Goal: Information Seeking & Learning: Learn about a topic

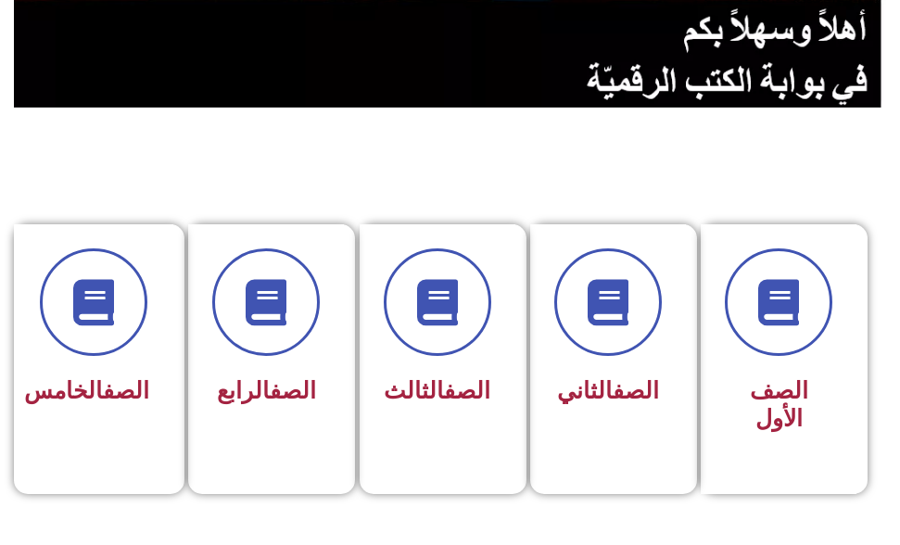
scroll to position [371, 0]
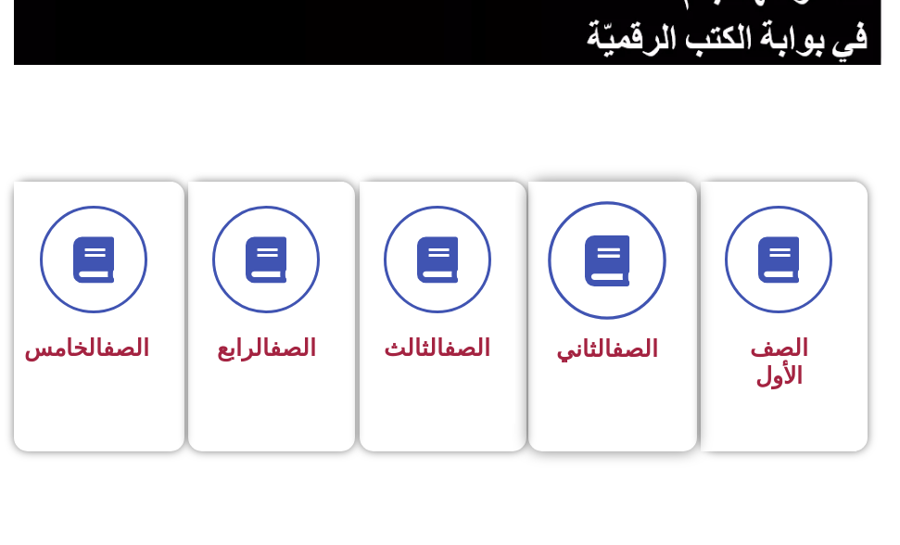
click at [605, 267] on icon at bounding box center [606, 260] width 51 height 51
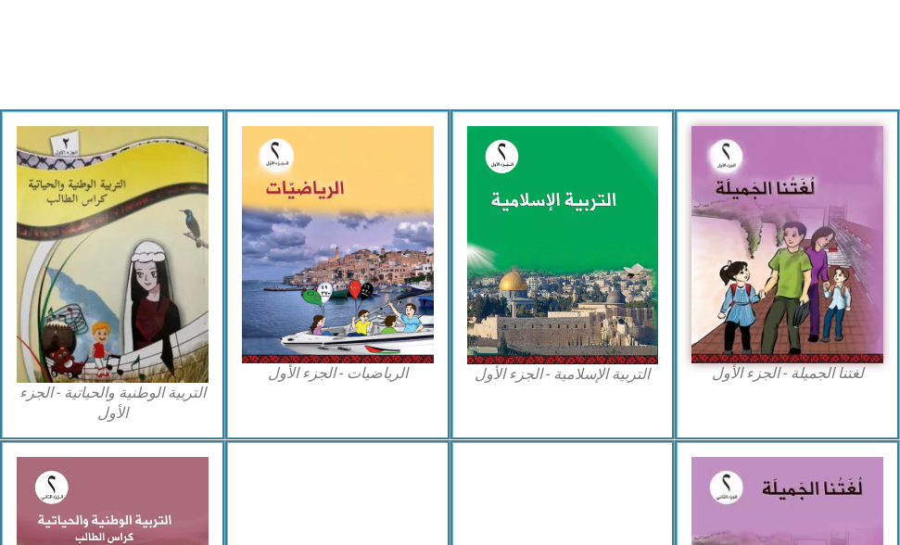
scroll to position [556, 0]
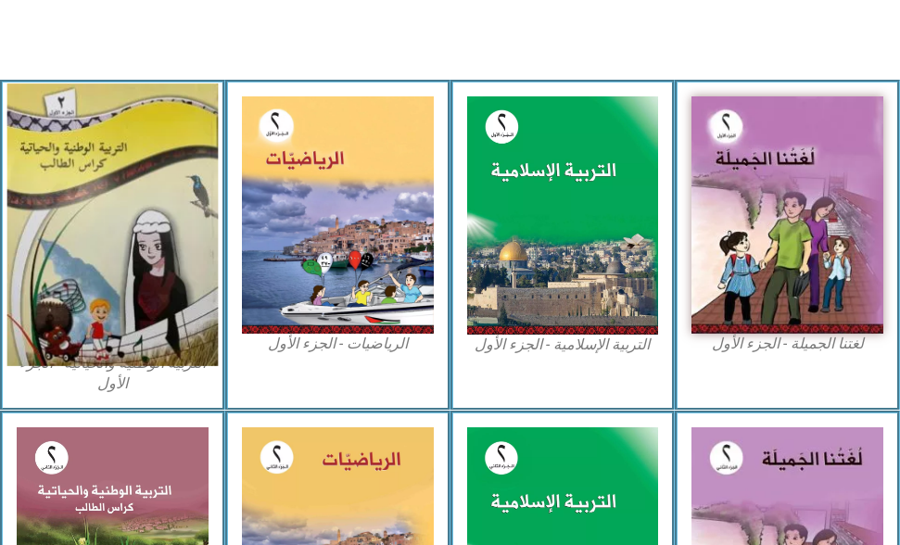
click at [115, 240] on img at bounding box center [112, 224] width 210 height 283
click at [174, 163] on img at bounding box center [112, 224] width 210 height 283
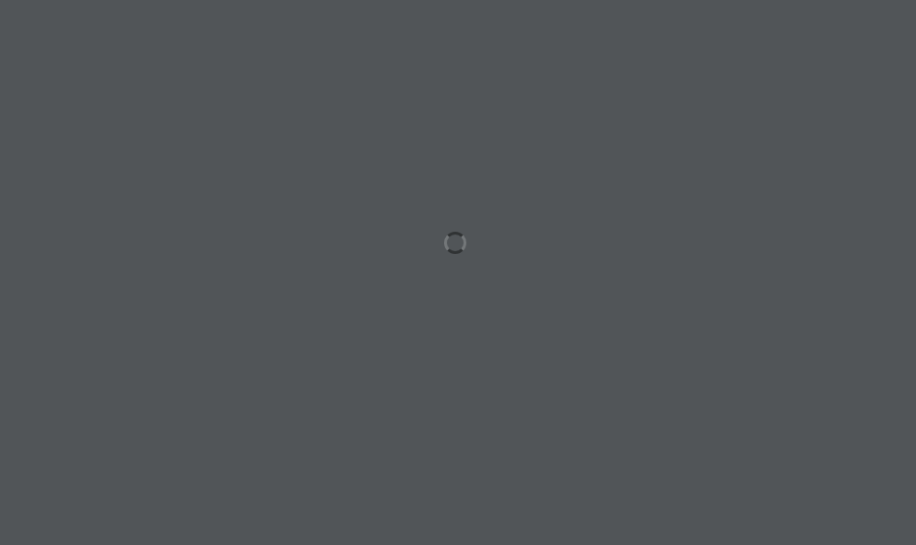
scroll to position [0, 57]
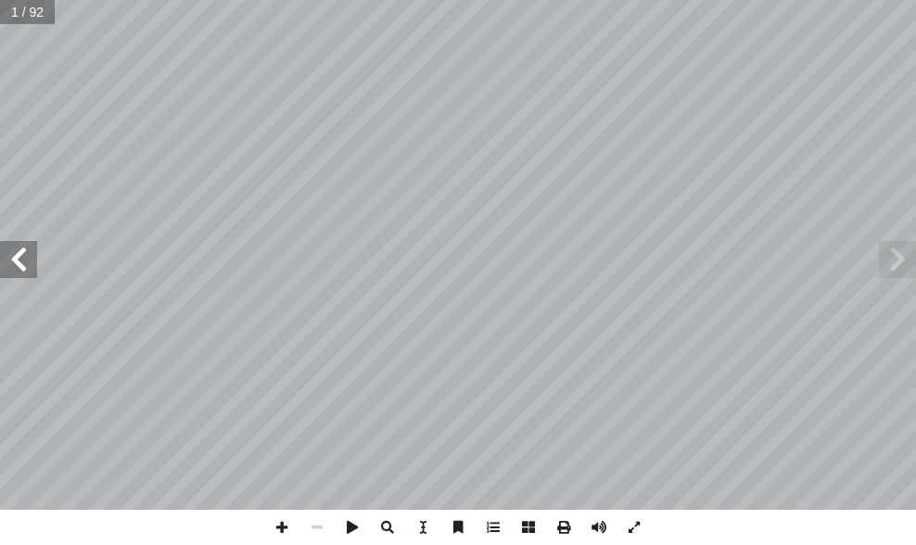
click at [24, 254] on span at bounding box center [18, 259] width 37 height 37
click at [279, 528] on span at bounding box center [281, 527] width 35 height 35
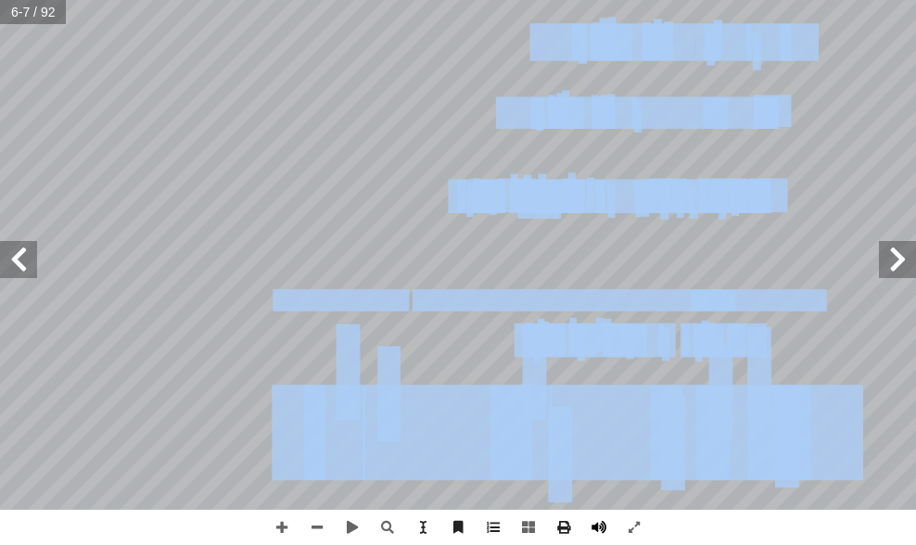
click at [615, 537] on div "٢ ١ كتشف وطني أ ا عدد الحصص ٢٨ حصة ولى أ الوحدة ال� رسم بلادي أ ا لعاب شعبية أ …" at bounding box center [458, 272] width 916 height 545
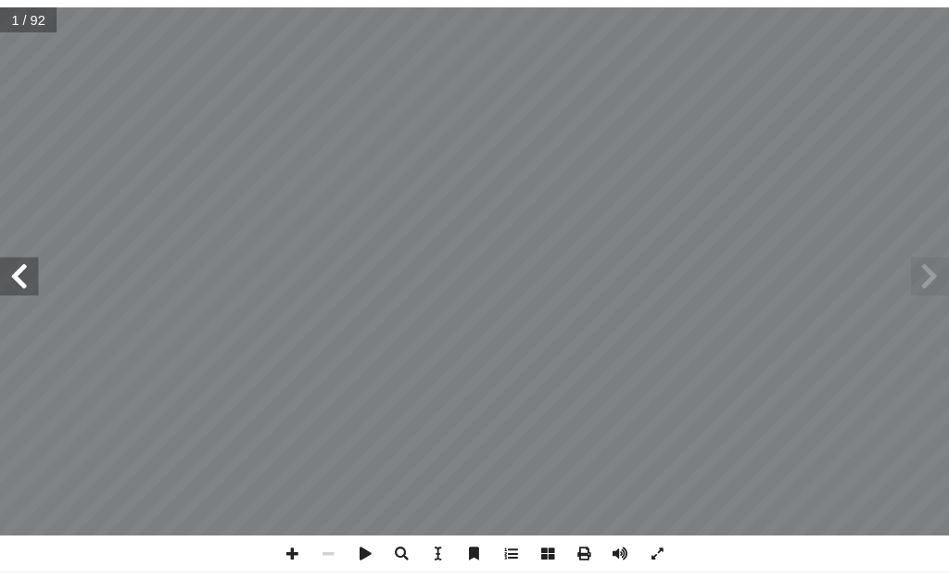
scroll to position [0, 57]
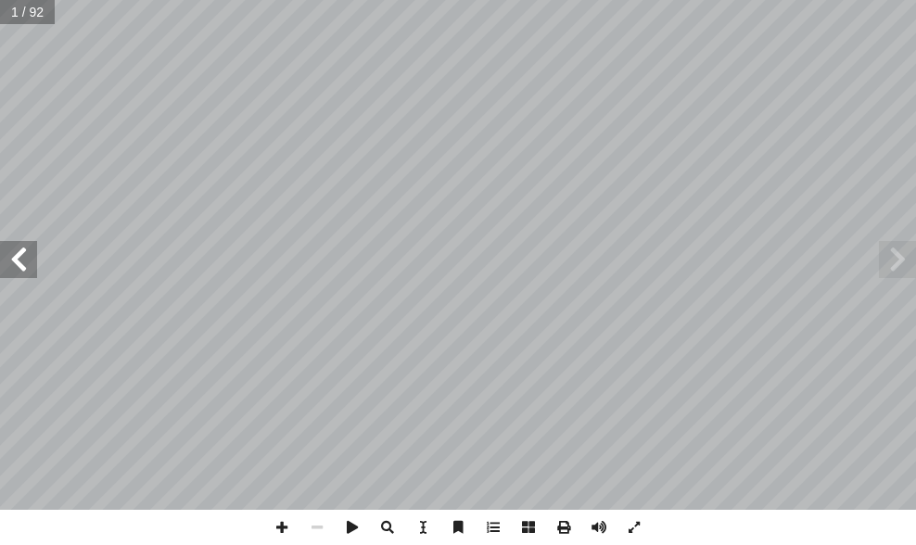
click at [21, 250] on span at bounding box center [18, 259] width 37 height 37
click at [23, 252] on span at bounding box center [18, 259] width 37 height 37
click at [887, 272] on span at bounding box center [897, 259] width 37 height 37
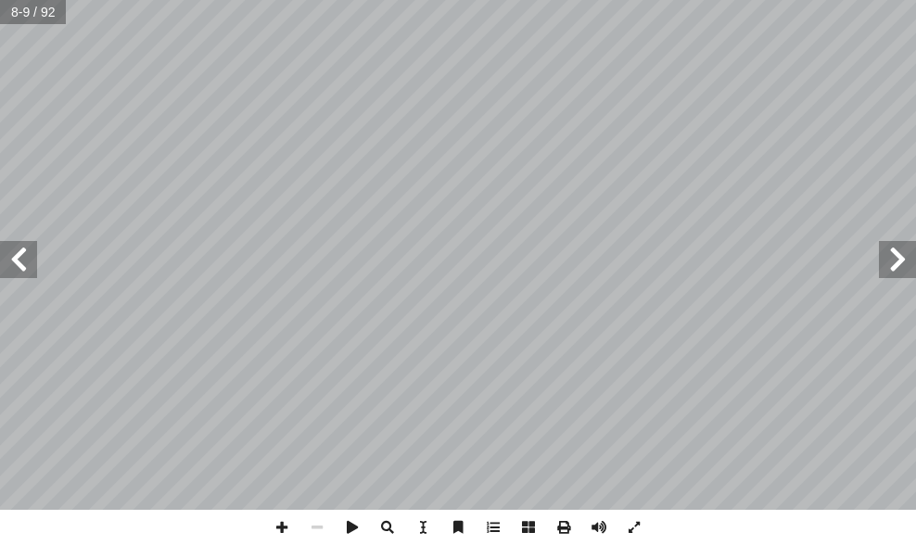
click at [887, 272] on span at bounding box center [897, 259] width 37 height 37
click at [32, 273] on span at bounding box center [18, 259] width 37 height 37
click at [281, 529] on span at bounding box center [281, 527] width 35 height 35
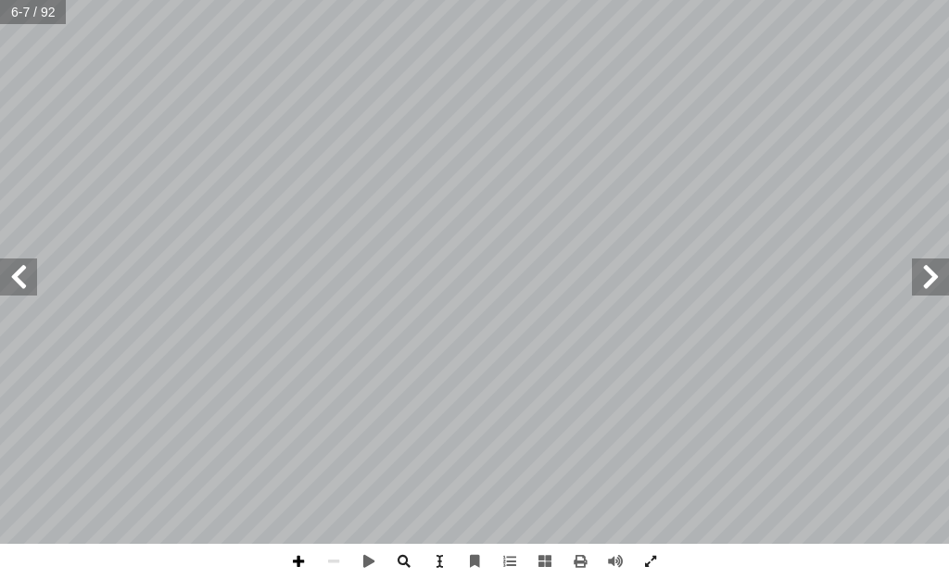
click at [290, 544] on span at bounding box center [298, 561] width 35 height 35
click at [296, 544] on span at bounding box center [298, 561] width 35 height 35
